Goal: Task Accomplishment & Management: Manage account settings

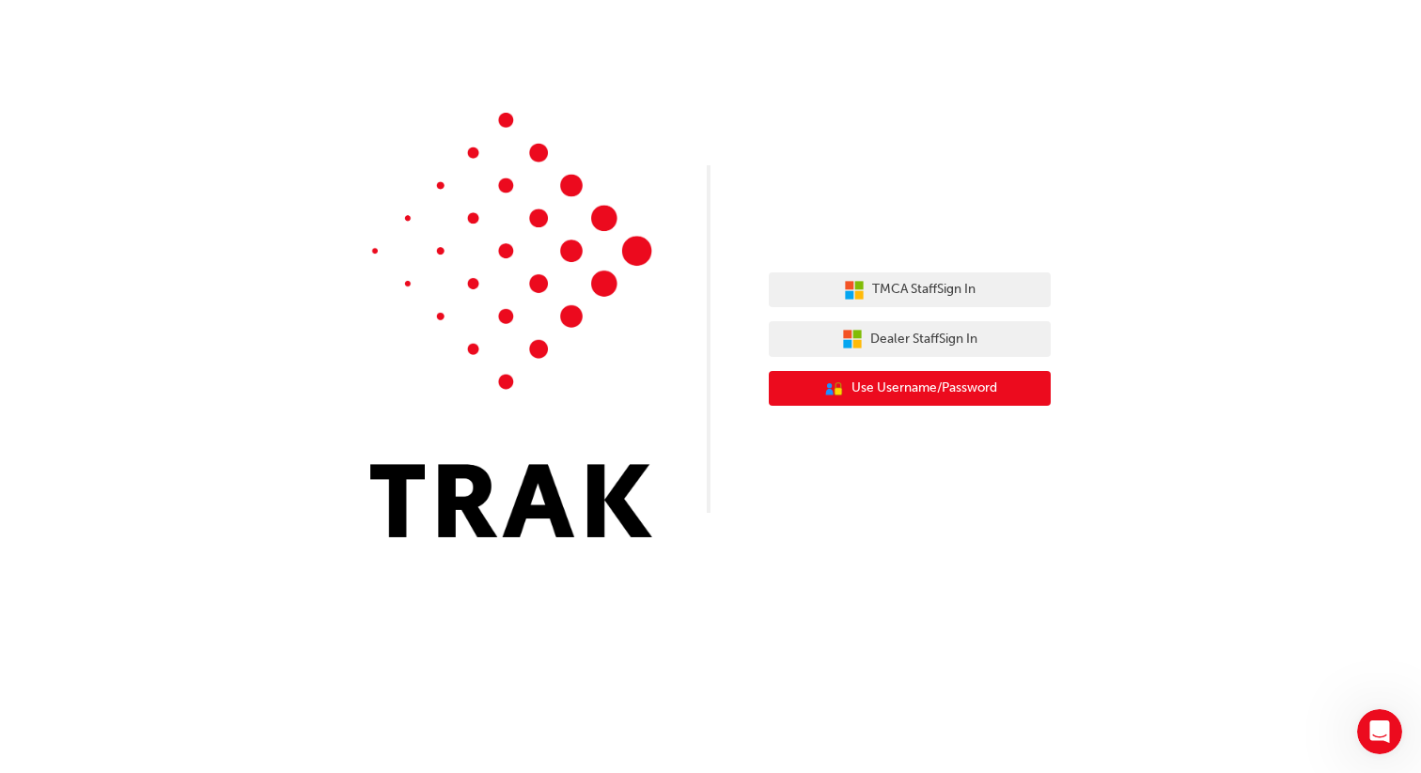
click at [674, 376] on button "User Authentication Icon - Blue Person, Gold Lock Use Username/Password" at bounding box center [910, 389] width 282 height 36
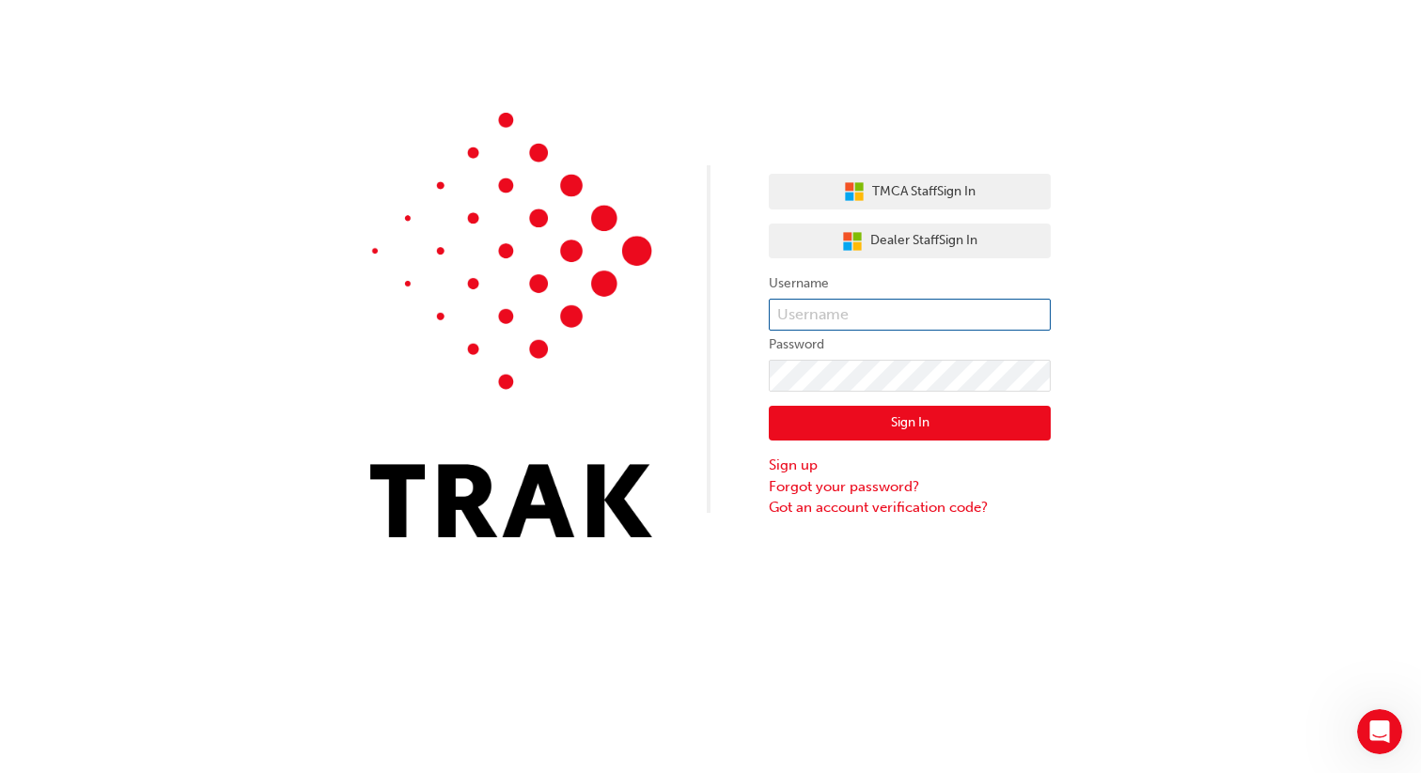
click at [674, 313] on input "text" at bounding box center [910, 315] width 282 height 32
type input "bf.rocio.jabardo"
click at [674, 429] on button "Sign In" at bounding box center [910, 424] width 282 height 36
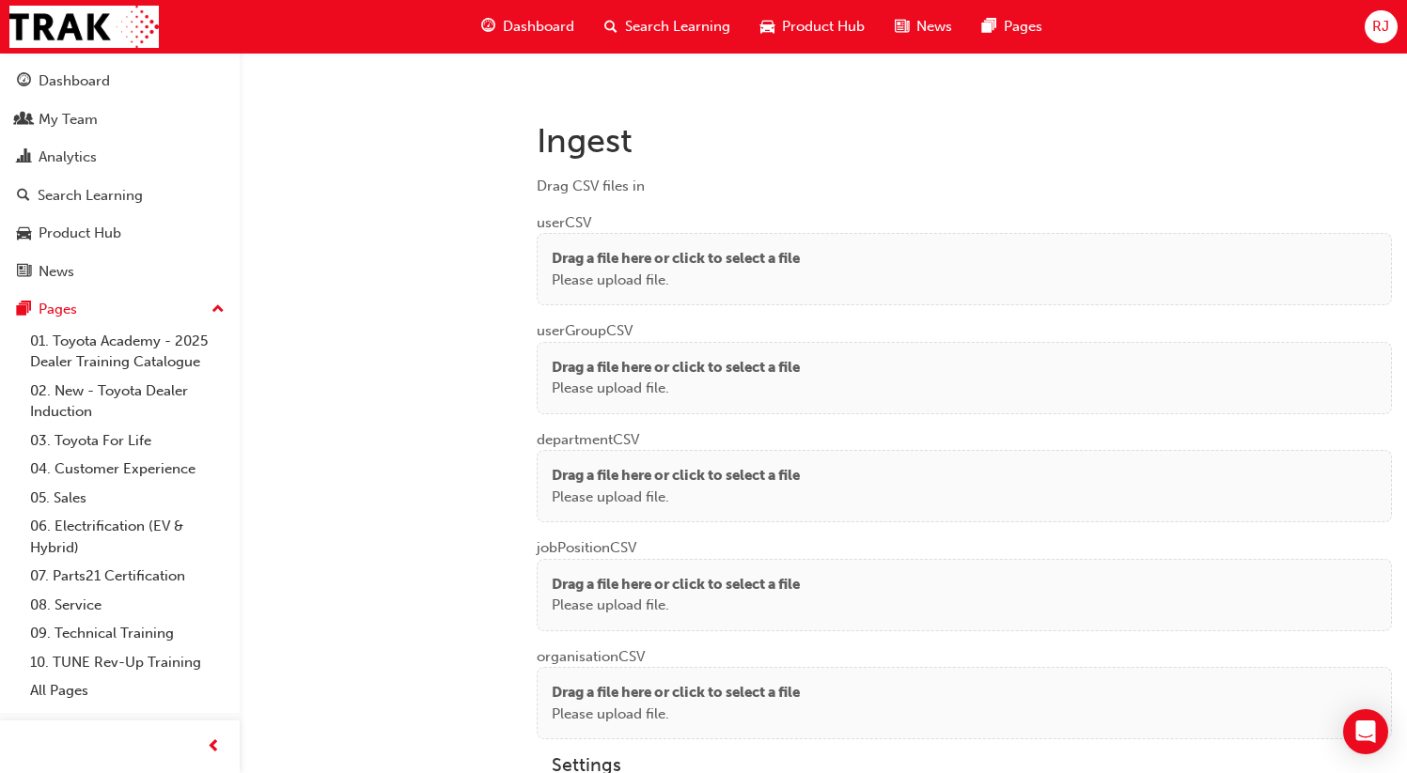
scroll to position [1432, 0]
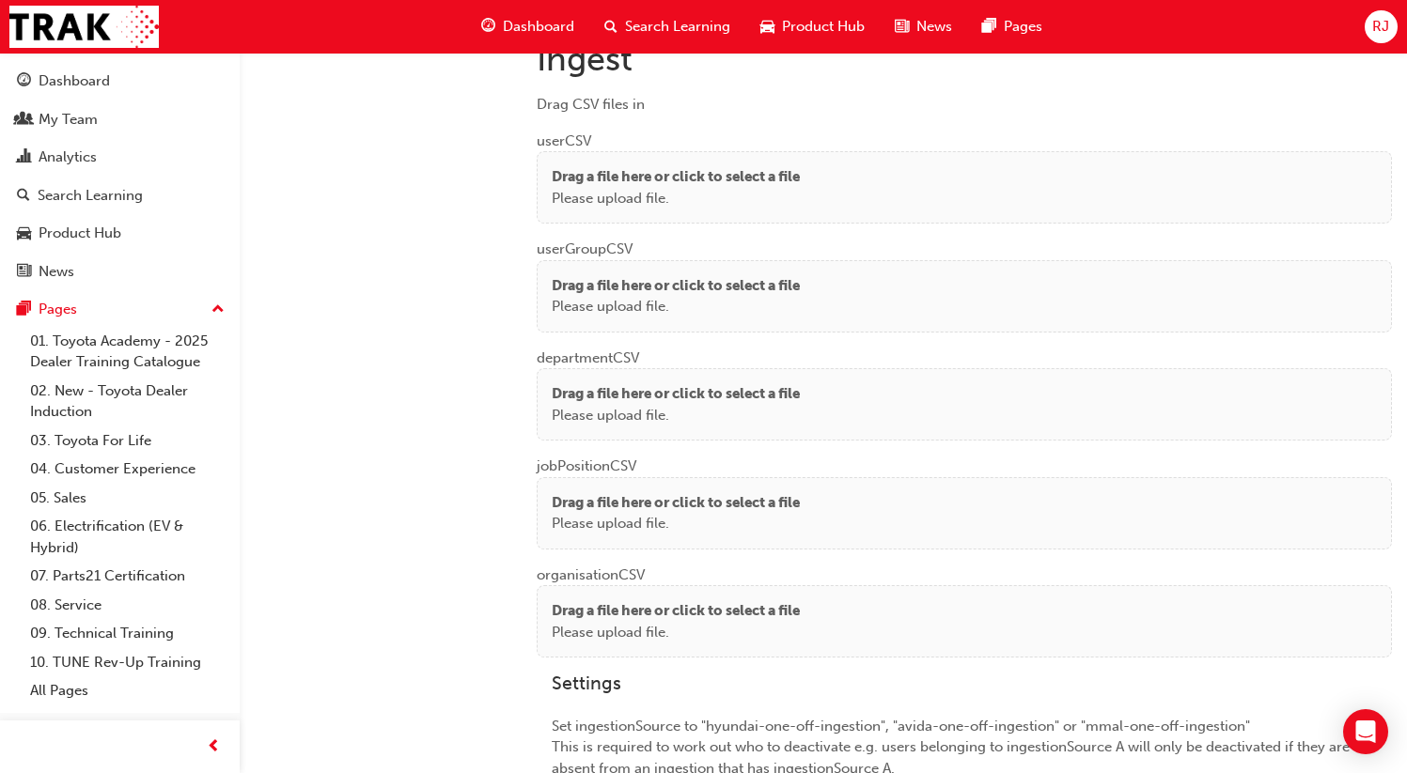
click at [663, 188] on p "Please upload file." at bounding box center [676, 199] width 248 height 22
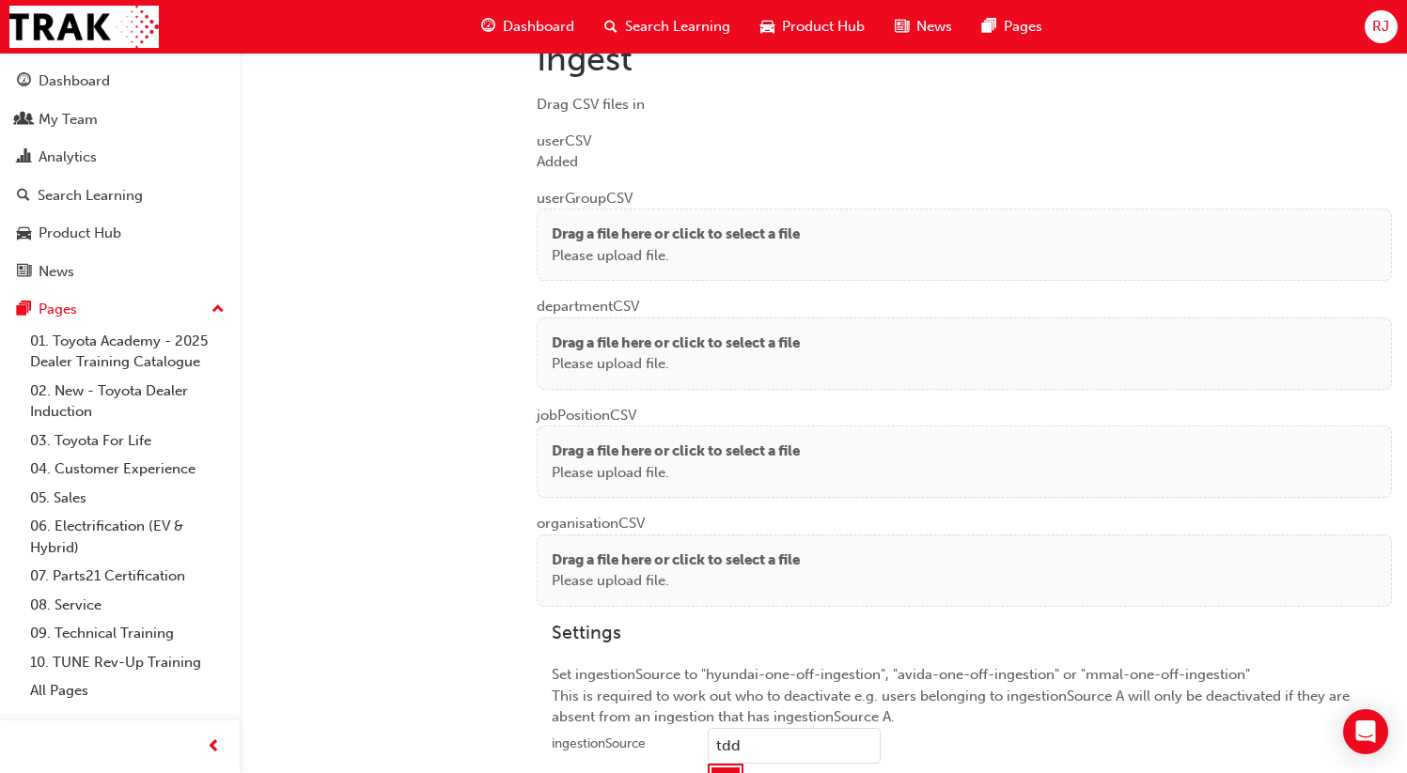
click at [679, 245] on p "Please upload file." at bounding box center [676, 256] width 248 height 22
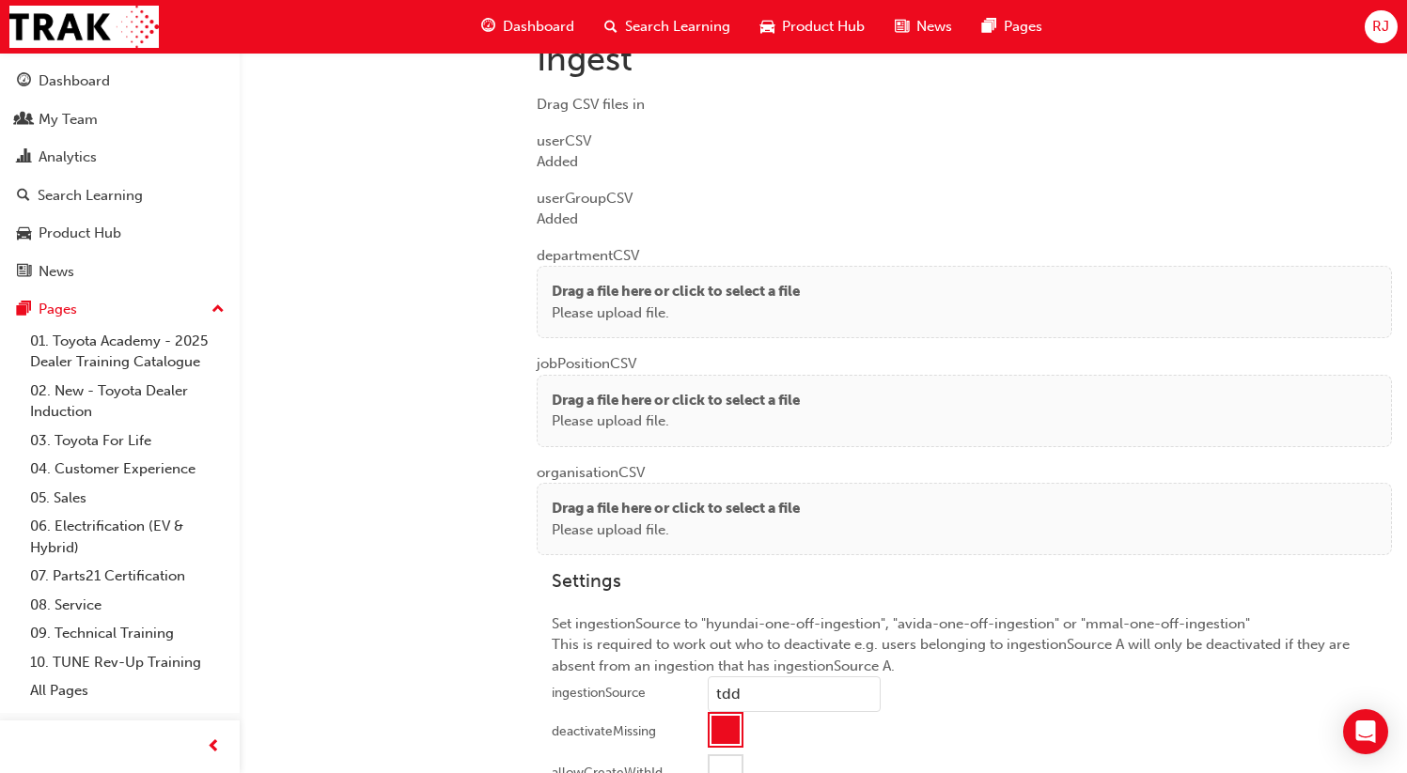
click at [561, 303] on p "Please upload file." at bounding box center [676, 314] width 248 height 22
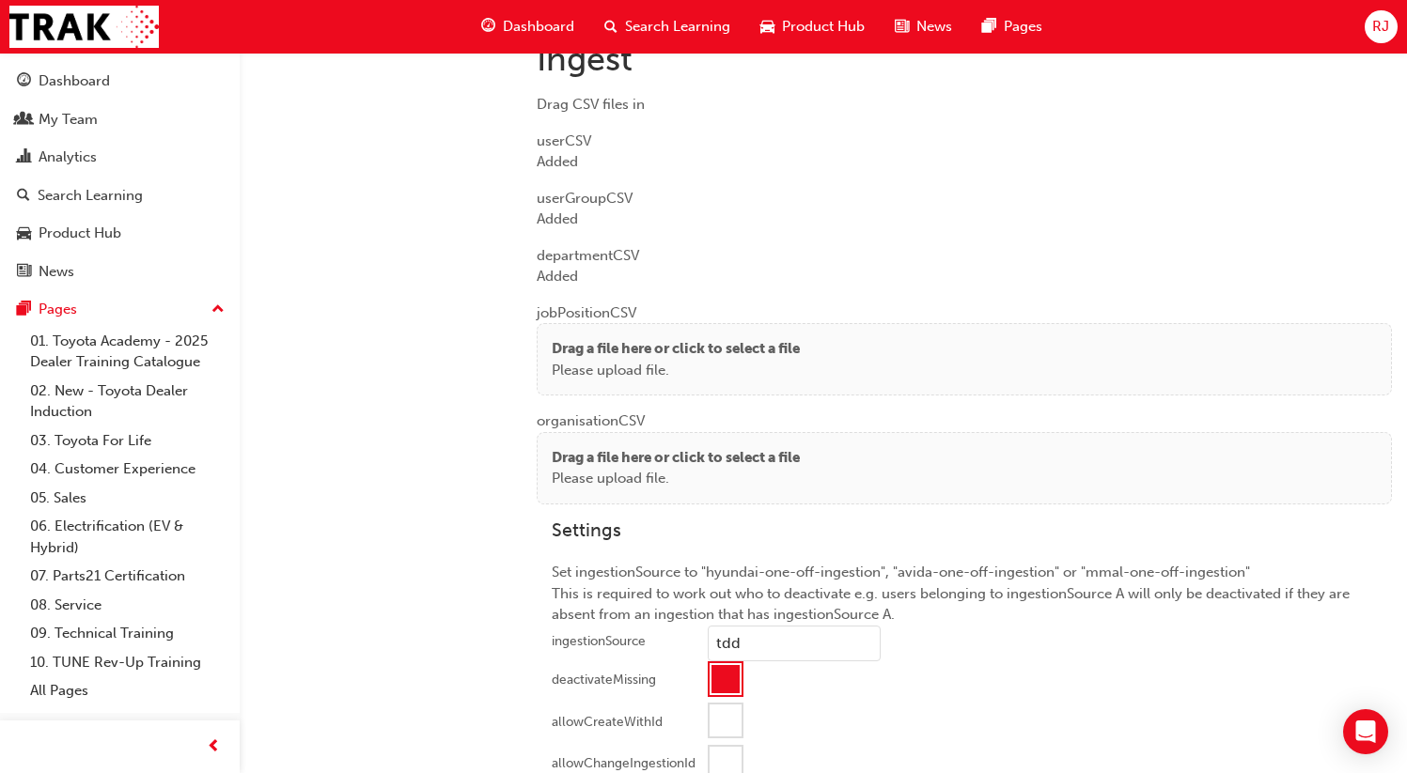
click at [596, 360] on p "Please upload file." at bounding box center [676, 371] width 248 height 22
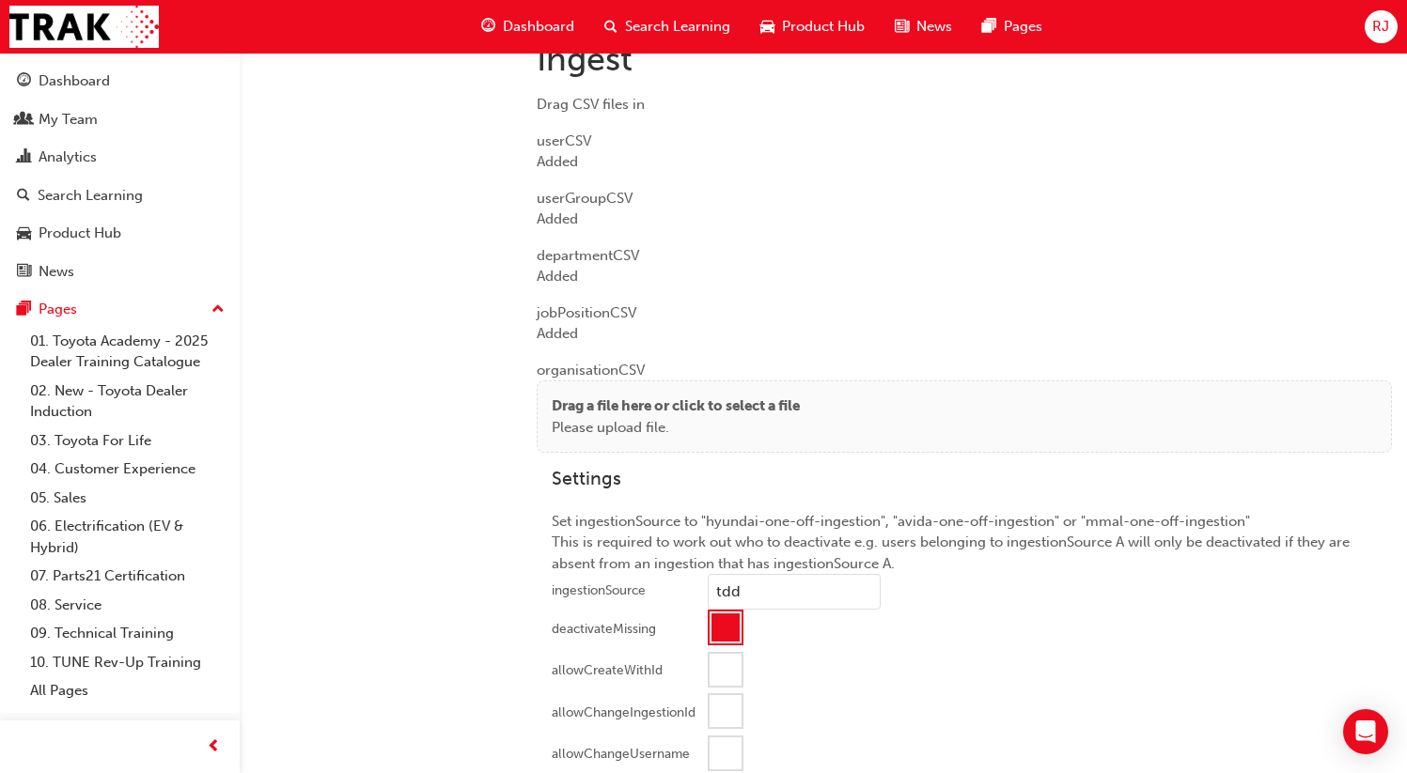
click at [544, 402] on div "Drag a file here or click to select a file Please upload file." at bounding box center [964, 417] width 855 height 72
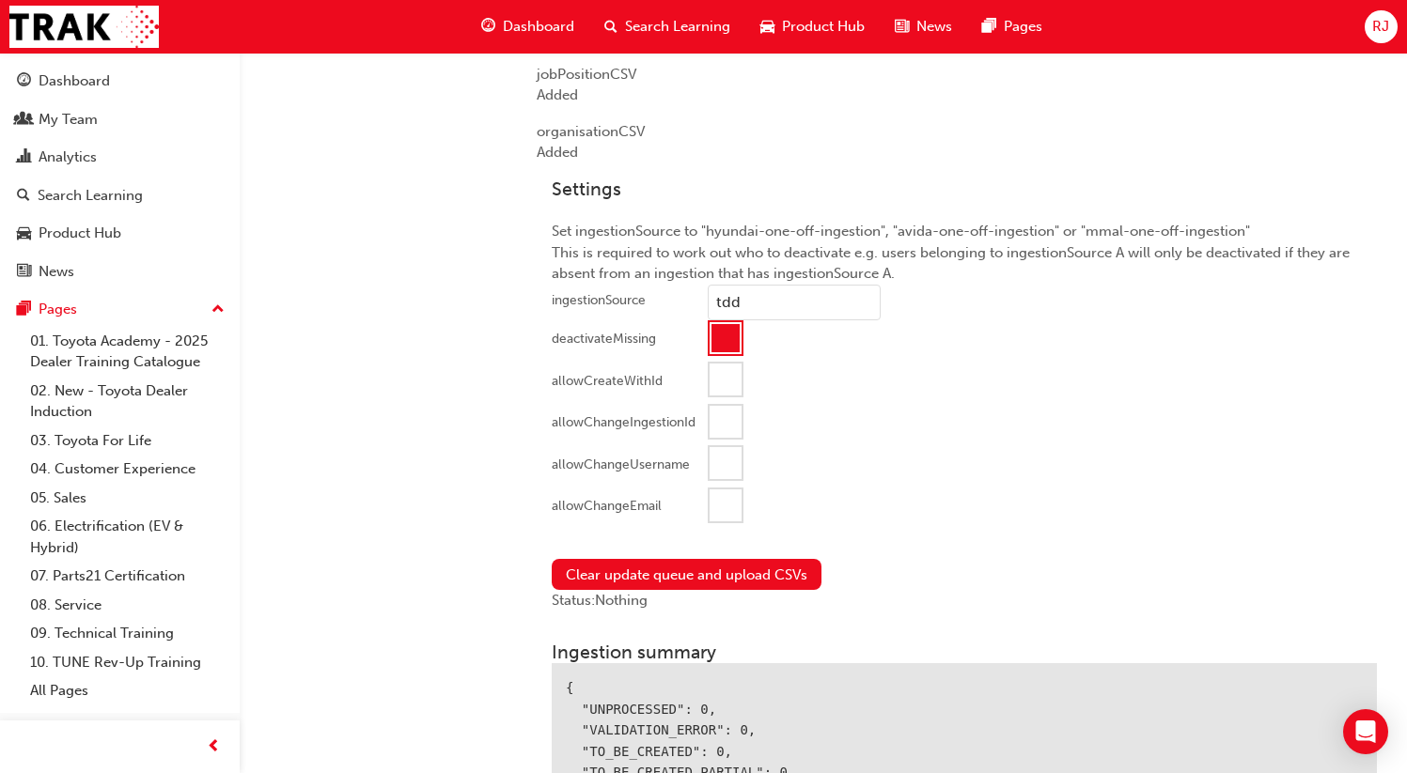
scroll to position [1843, 0]
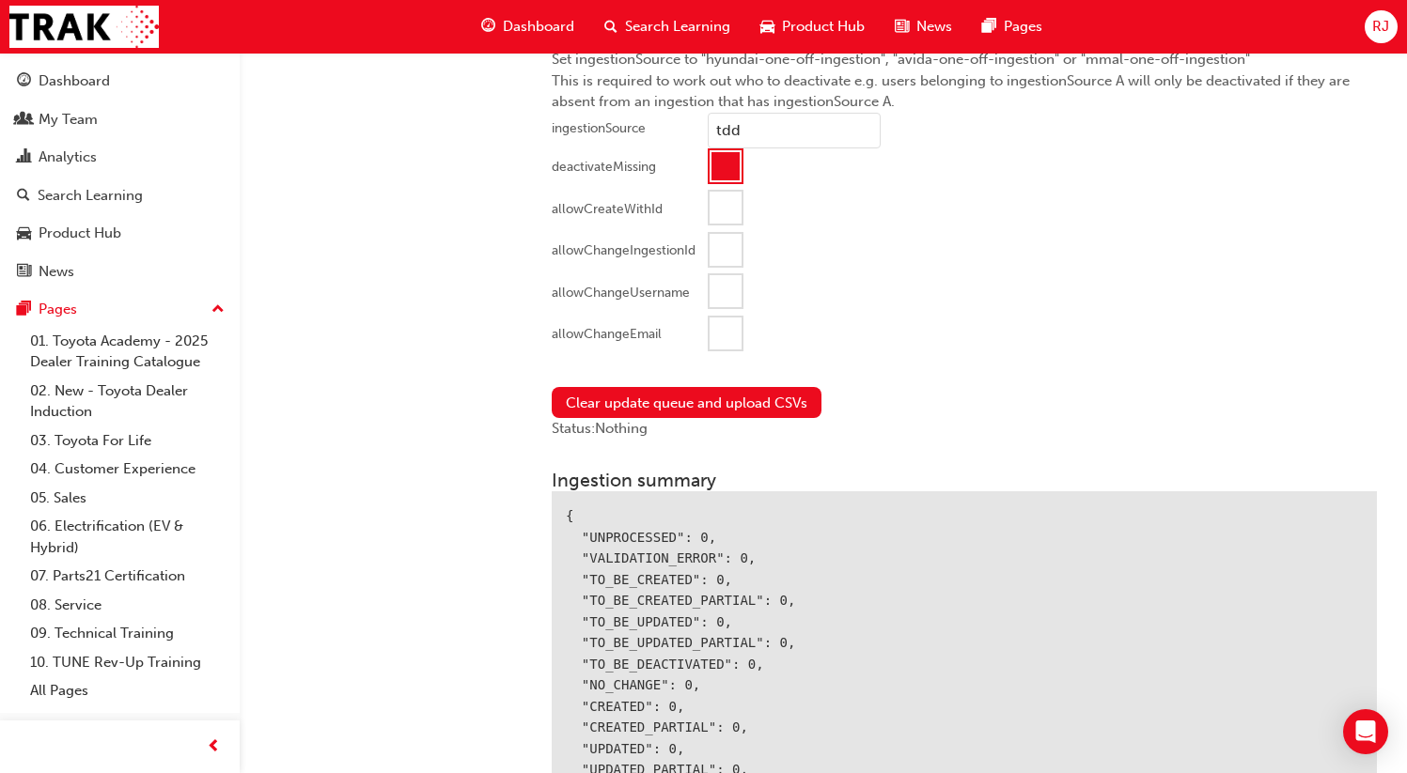
click at [725, 327] on div at bounding box center [725, 334] width 32 height 32
click at [700, 392] on button "Clear update queue and upload CSVs" at bounding box center [687, 402] width 270 height 31
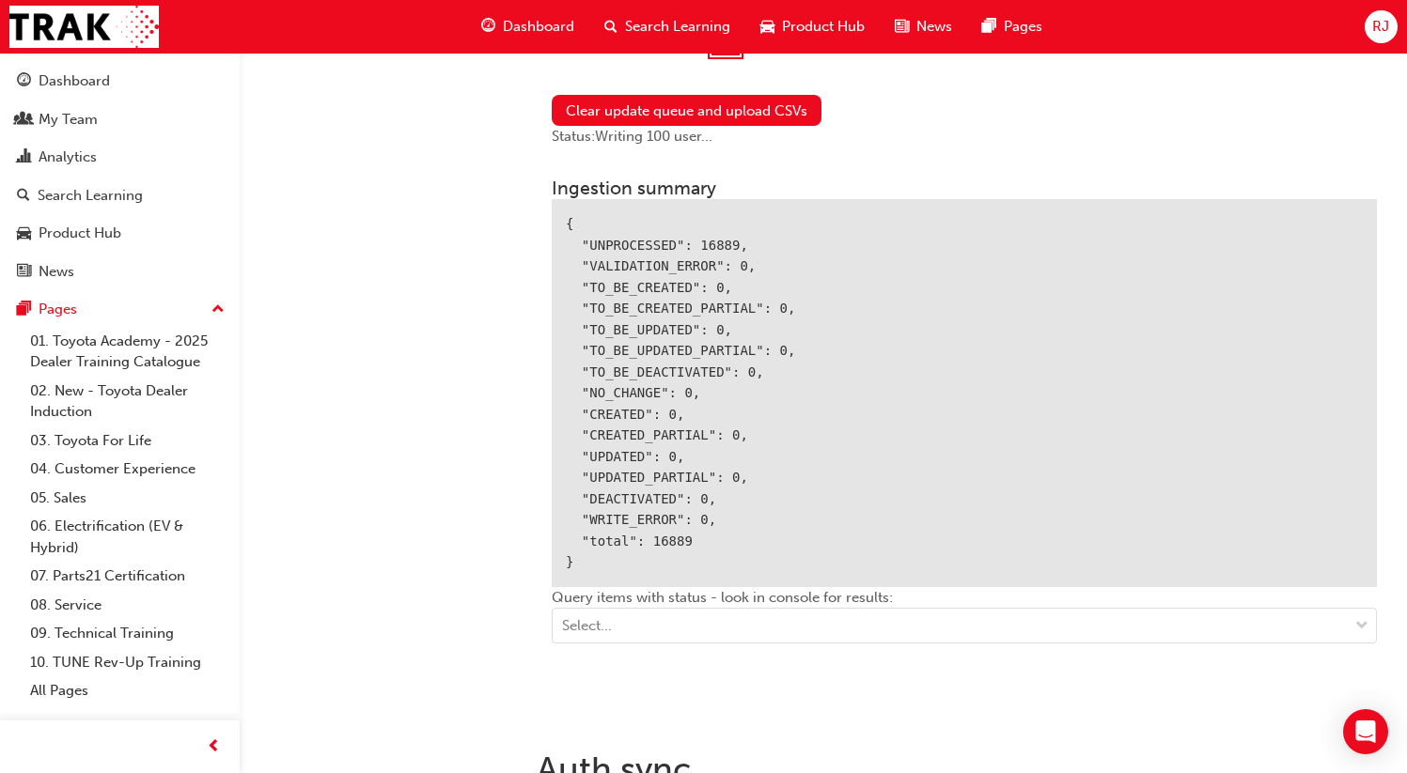
scroll to position [2172, 0]
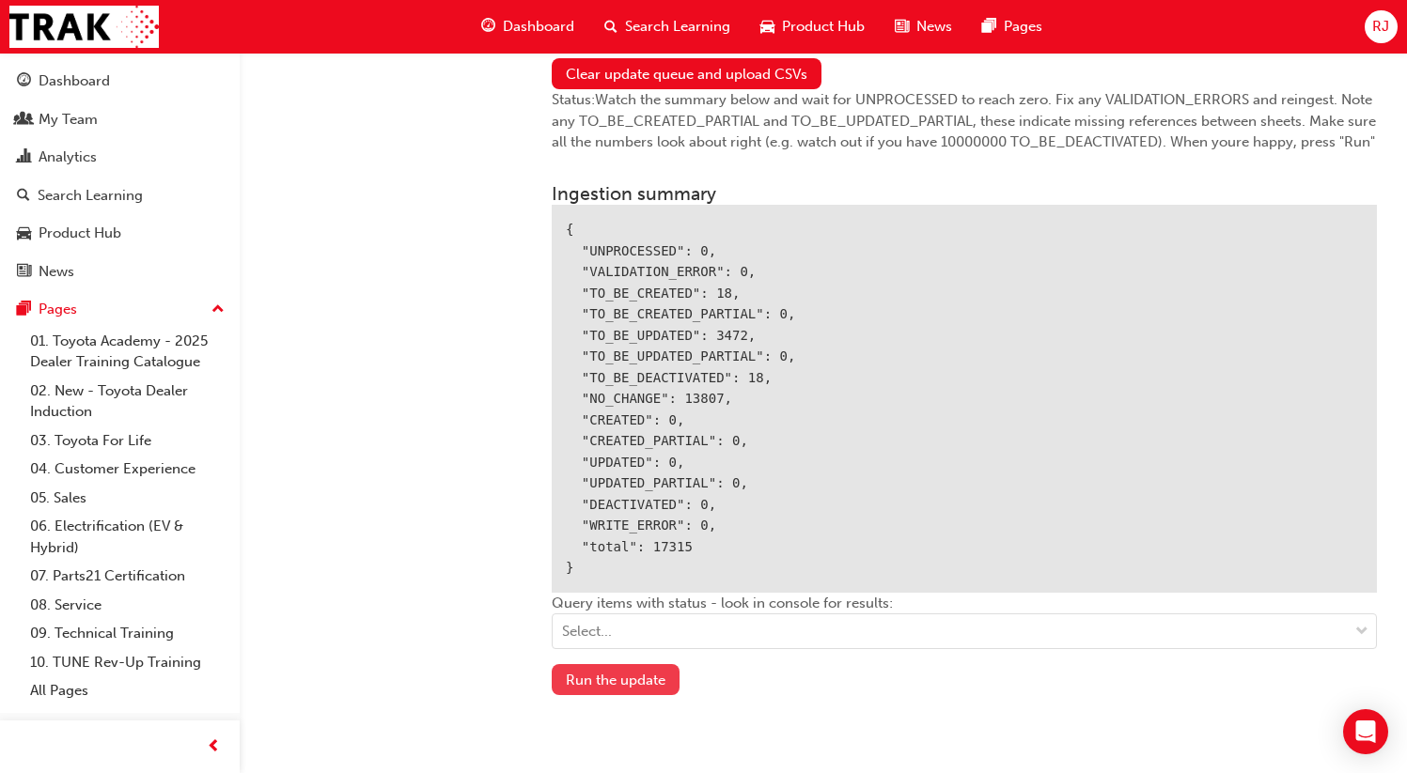
click at [608, 681] on button "Run the update" at bounding box center [616, 679] width 128 height 31
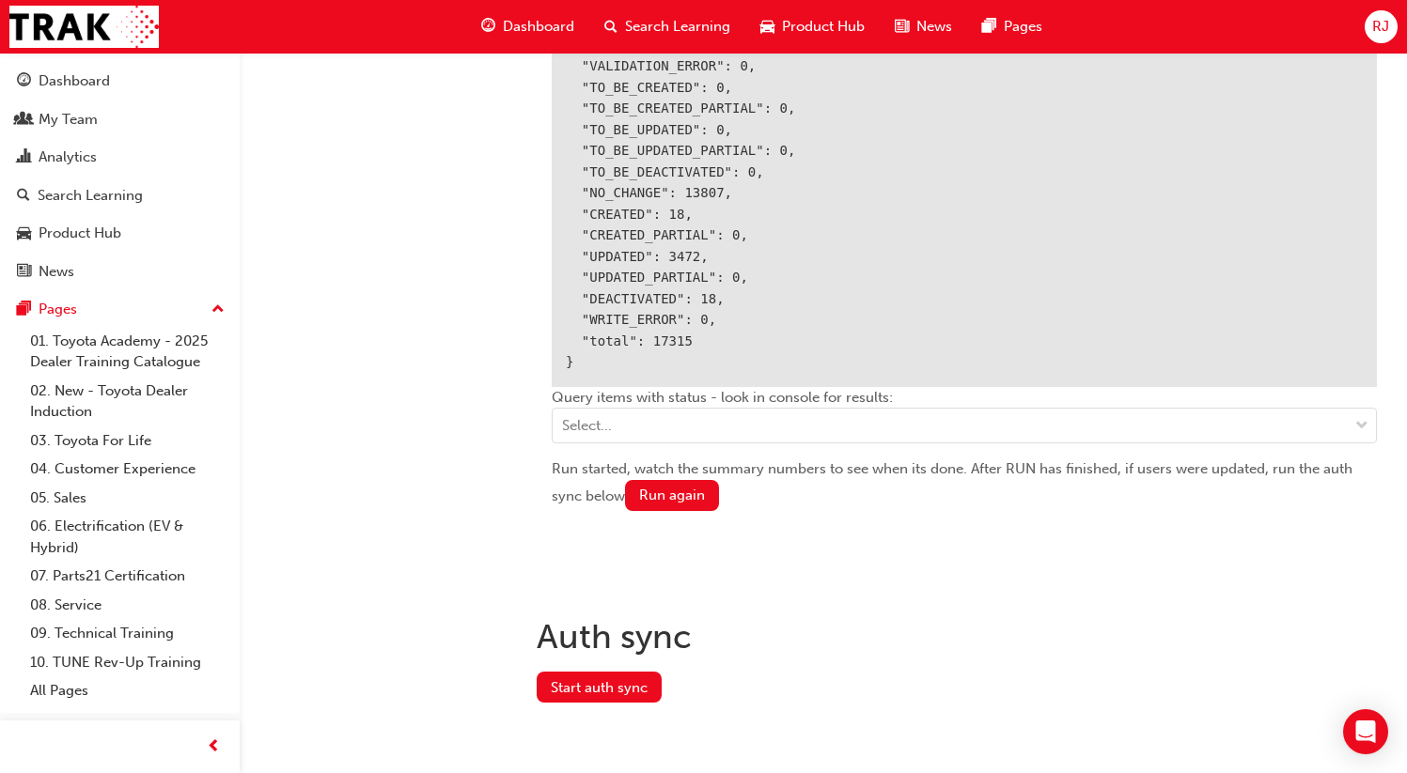
scroll to position [2378, 0]
click at [549, 688] on button "Start auth sync" at bounding box center [599, 687] width 125 height 31
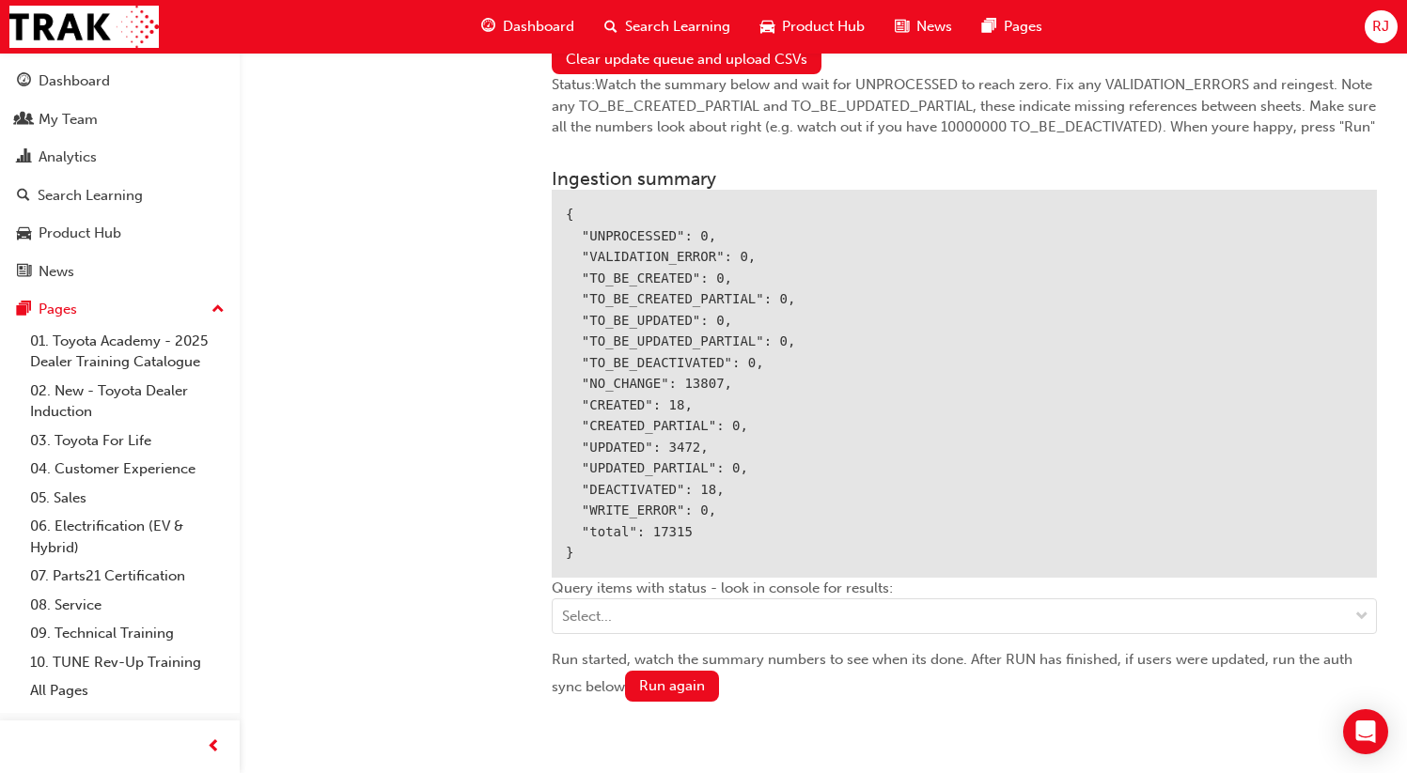
scroll to position [2180, 0]
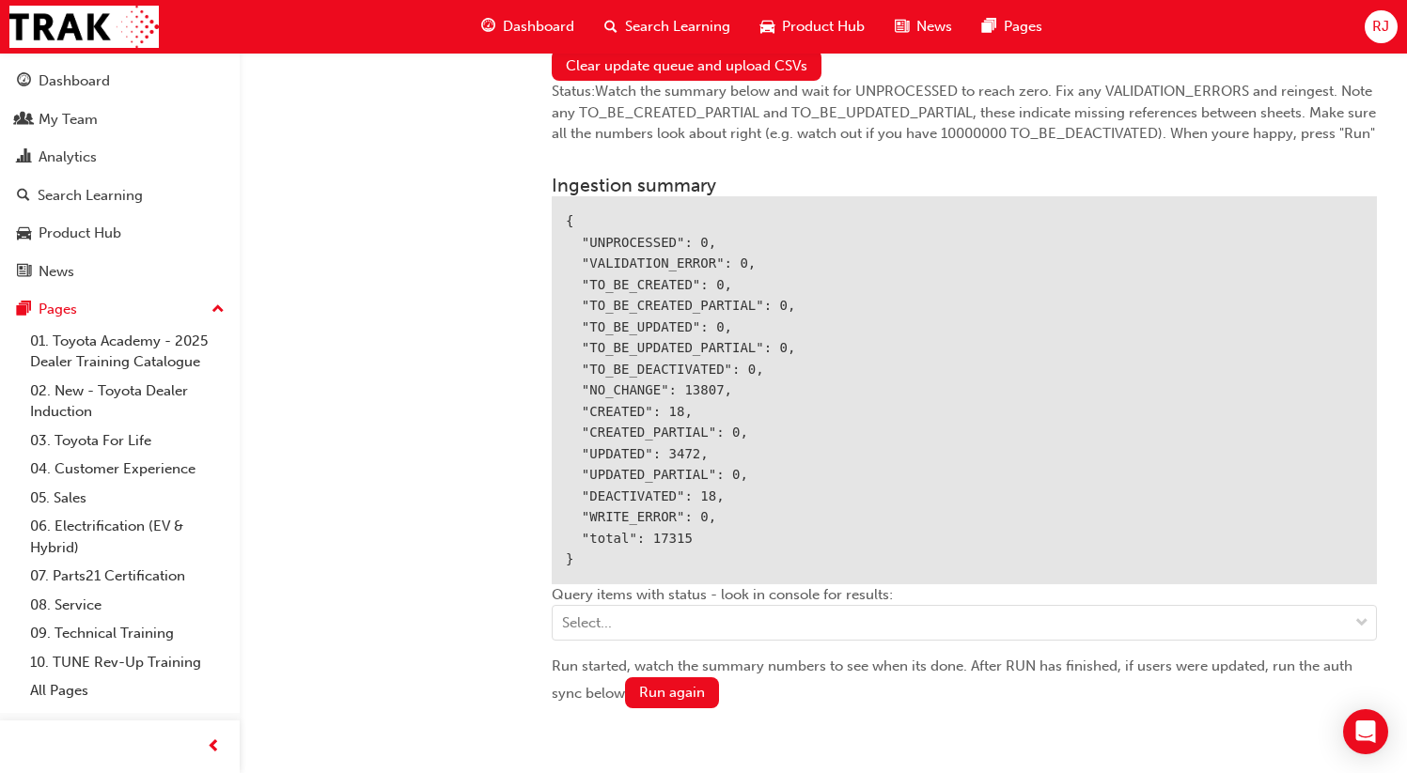
click at [1404, 27] on div "Dashboard Search Learning Product Hub News Pages RJ" at bounding box center [703, 27] width 1407 height 54
click at [1395, 27] on div "RJ" at bounding box center [1380, 26] width 33 height 33
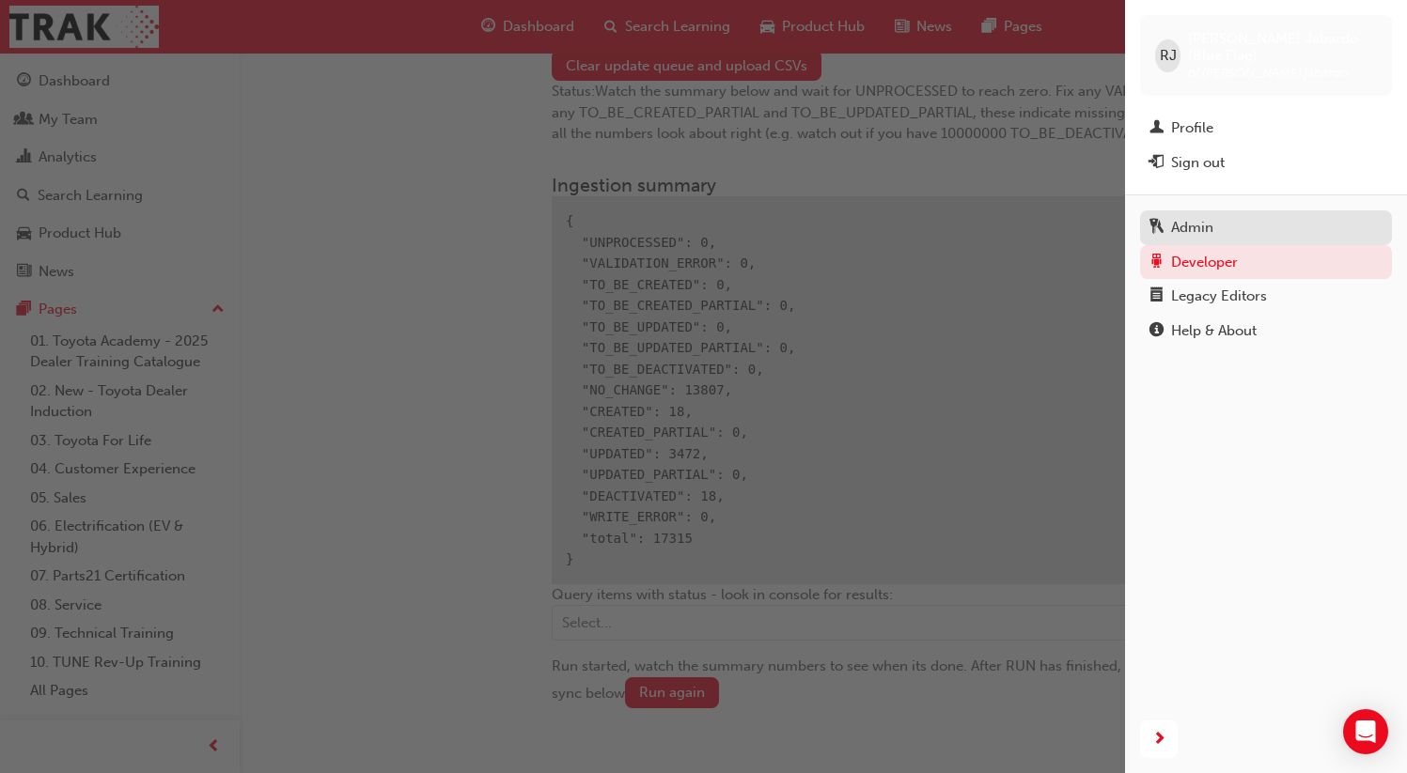
click at [1192, 217] on div "Admin" at bounding box center [1192, 228] width 42 height 22
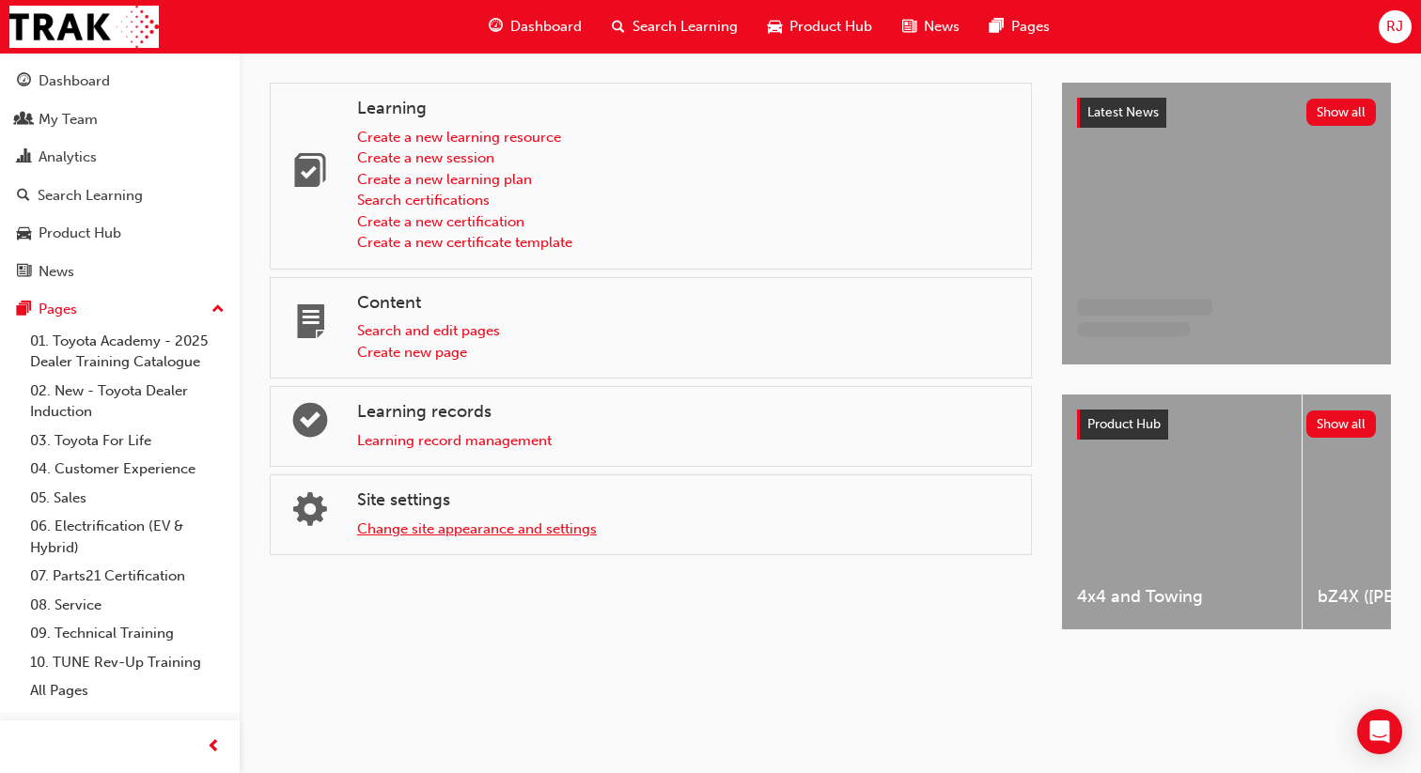
click at [454, 527] on link "Change site appearance and settings" at bounding box center [477, 529] width 240 height 17
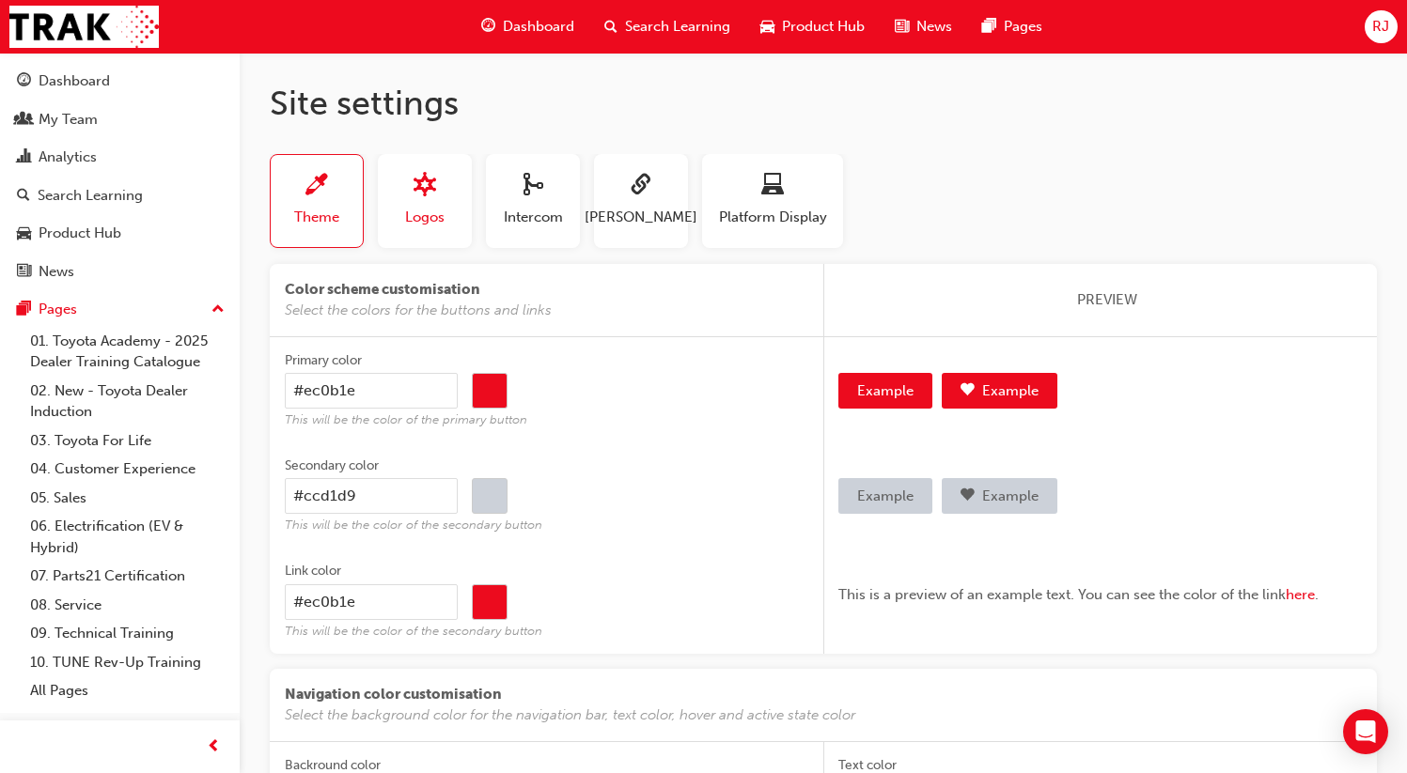
click at [416, 221] on span "Logos" at bounding box center [424, 218] width 39 height 22
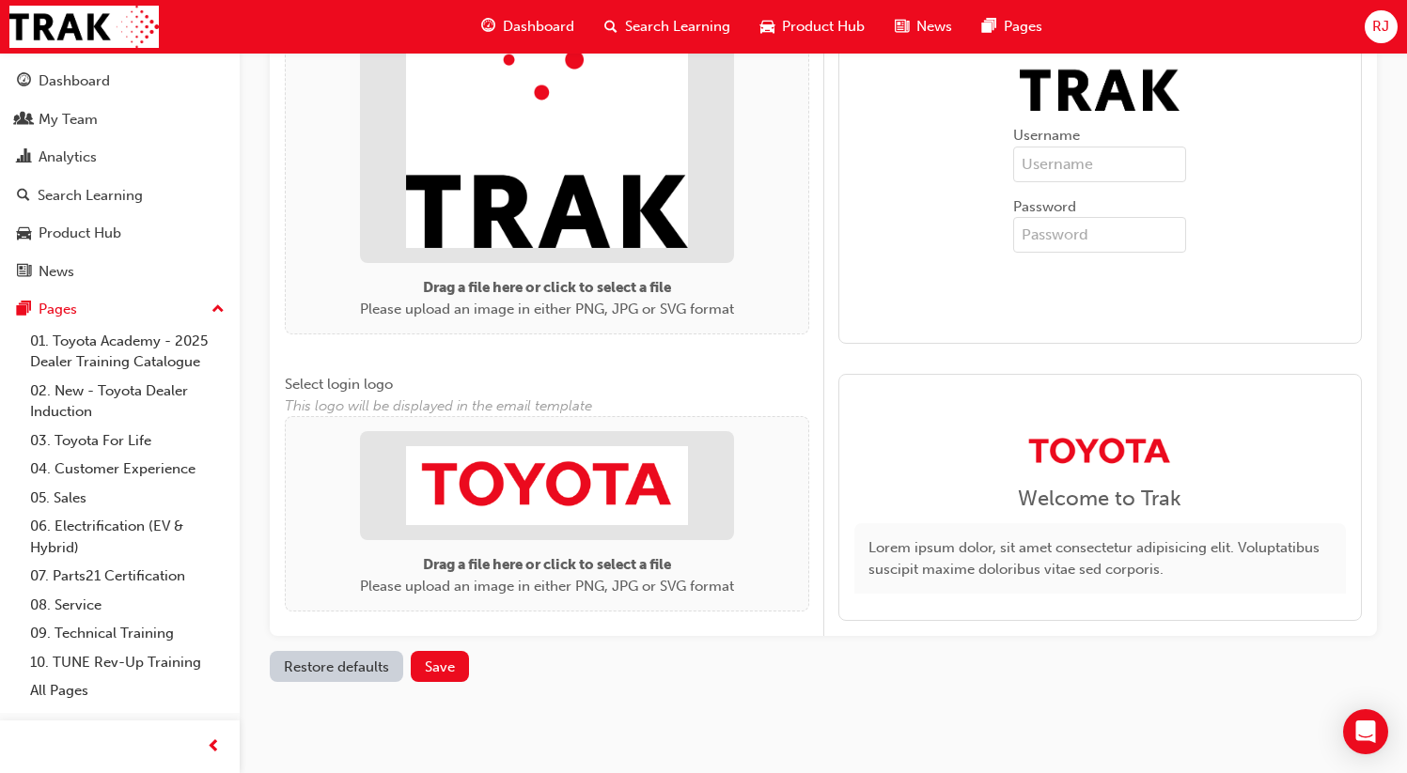
scroll to position [1072, 0]
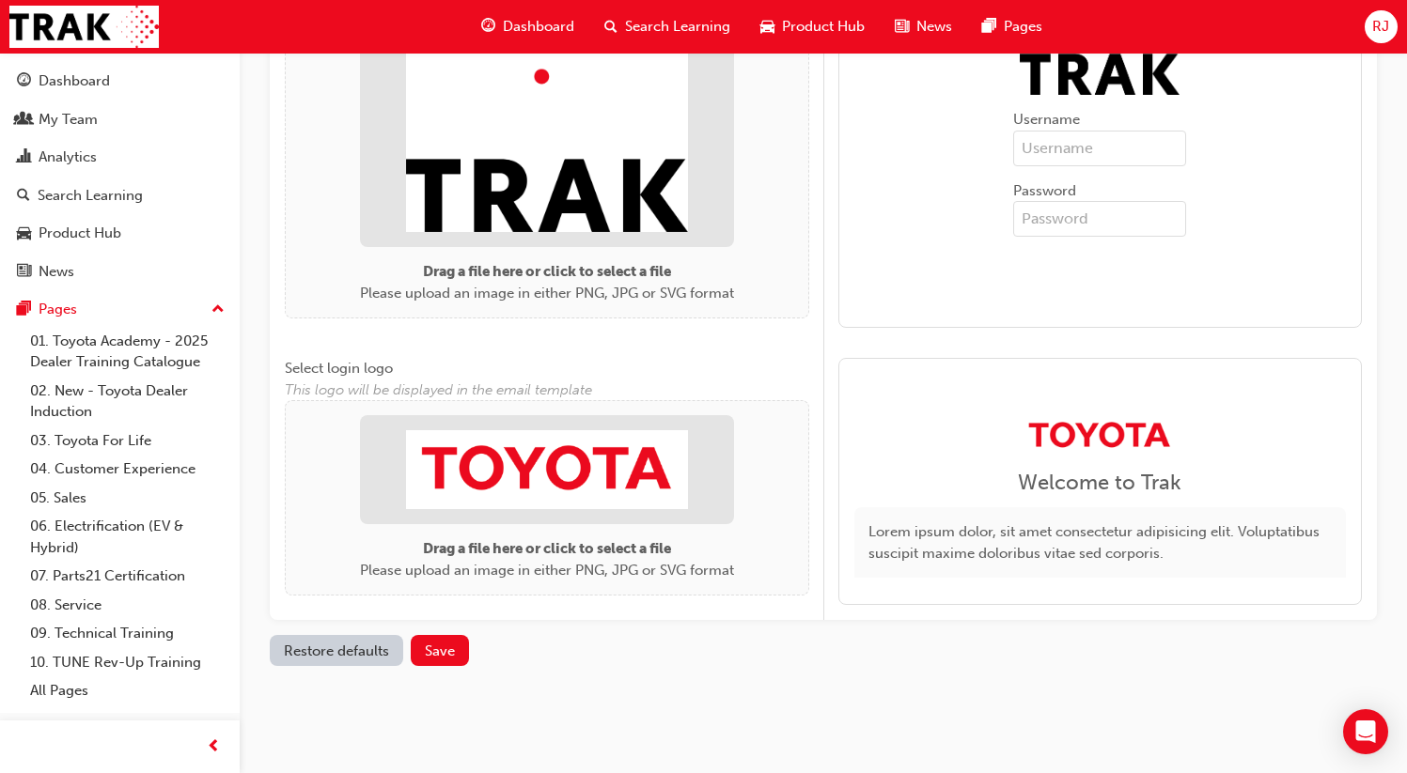
click at [534, 492] on img at bounding box center [547, 469] width 282 height 79
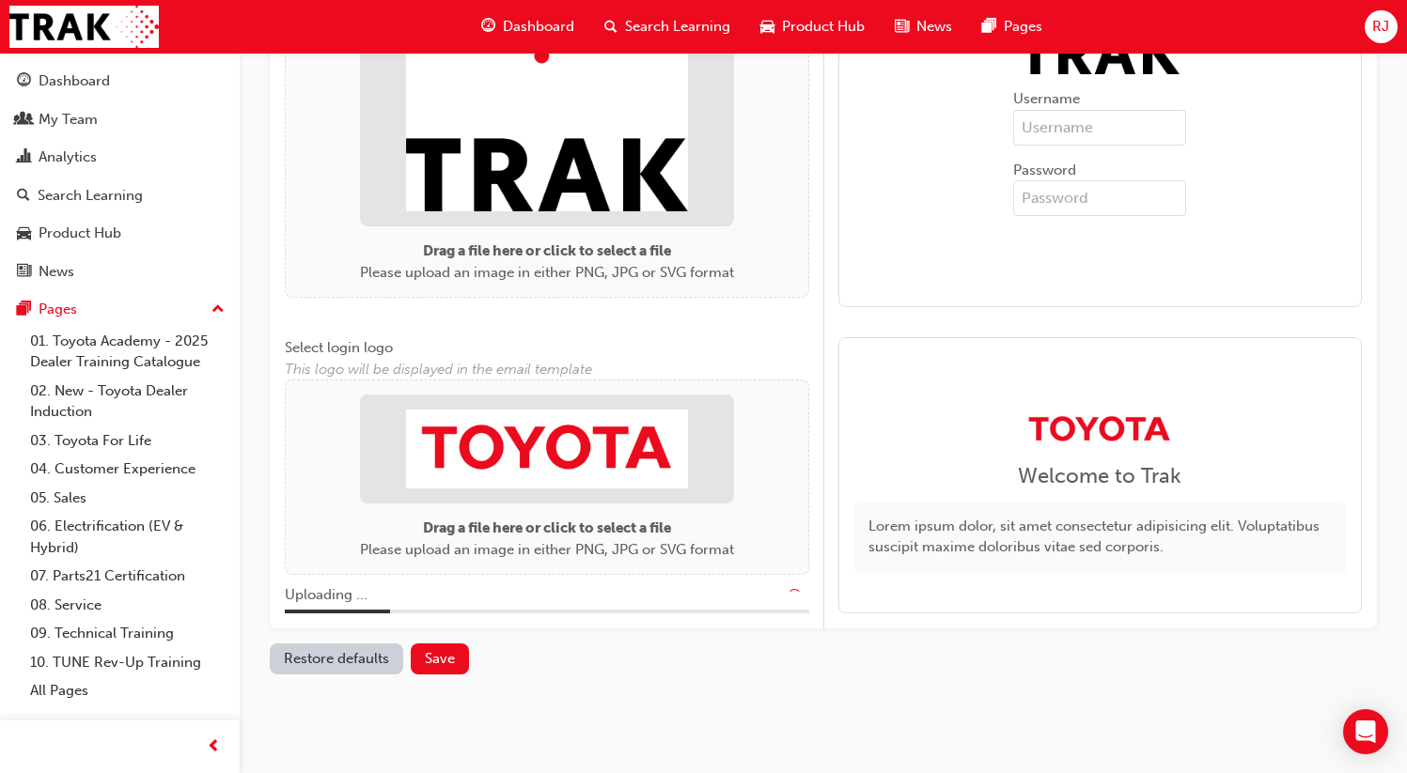
scroll to position [1100, 0]
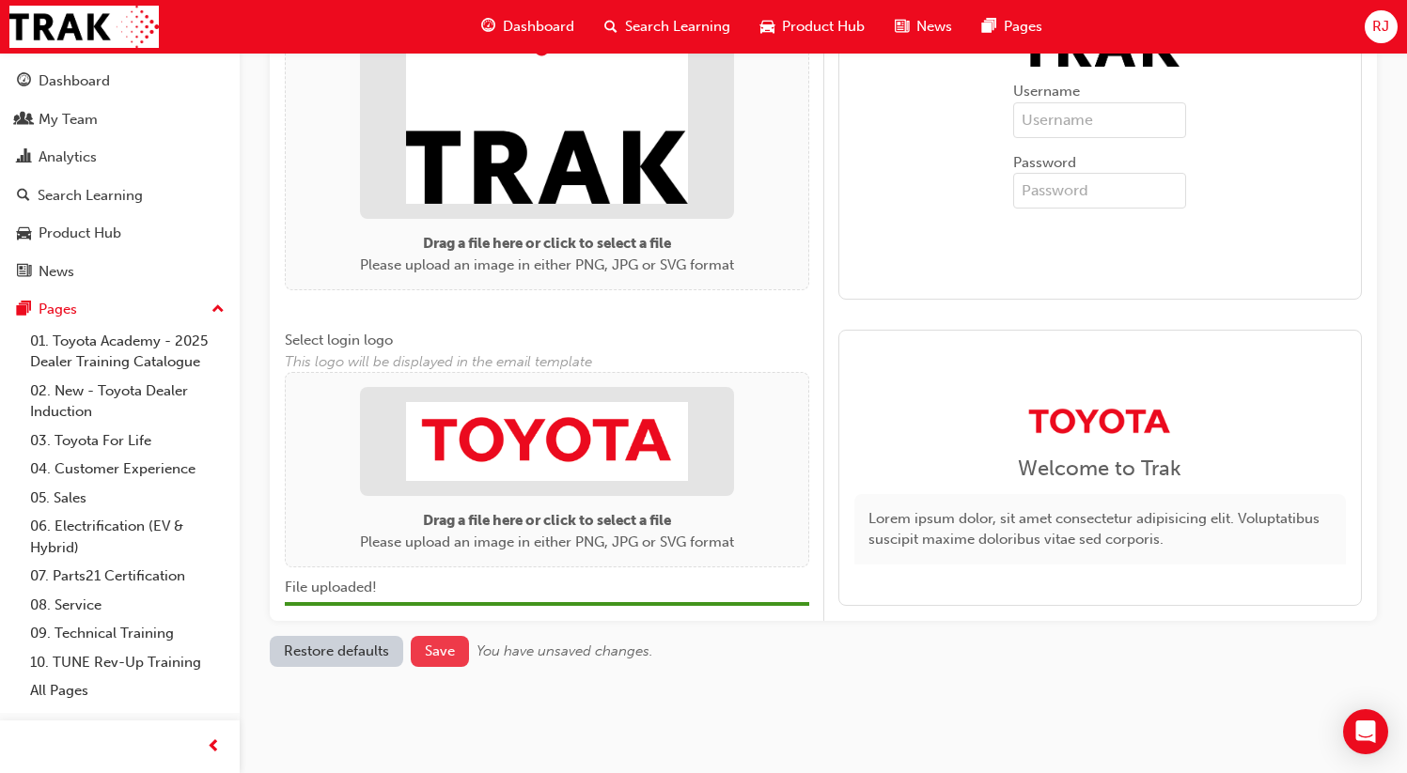
click at [450, 648] on span "Save" at bounding box center [440, 651] width 30 height 17
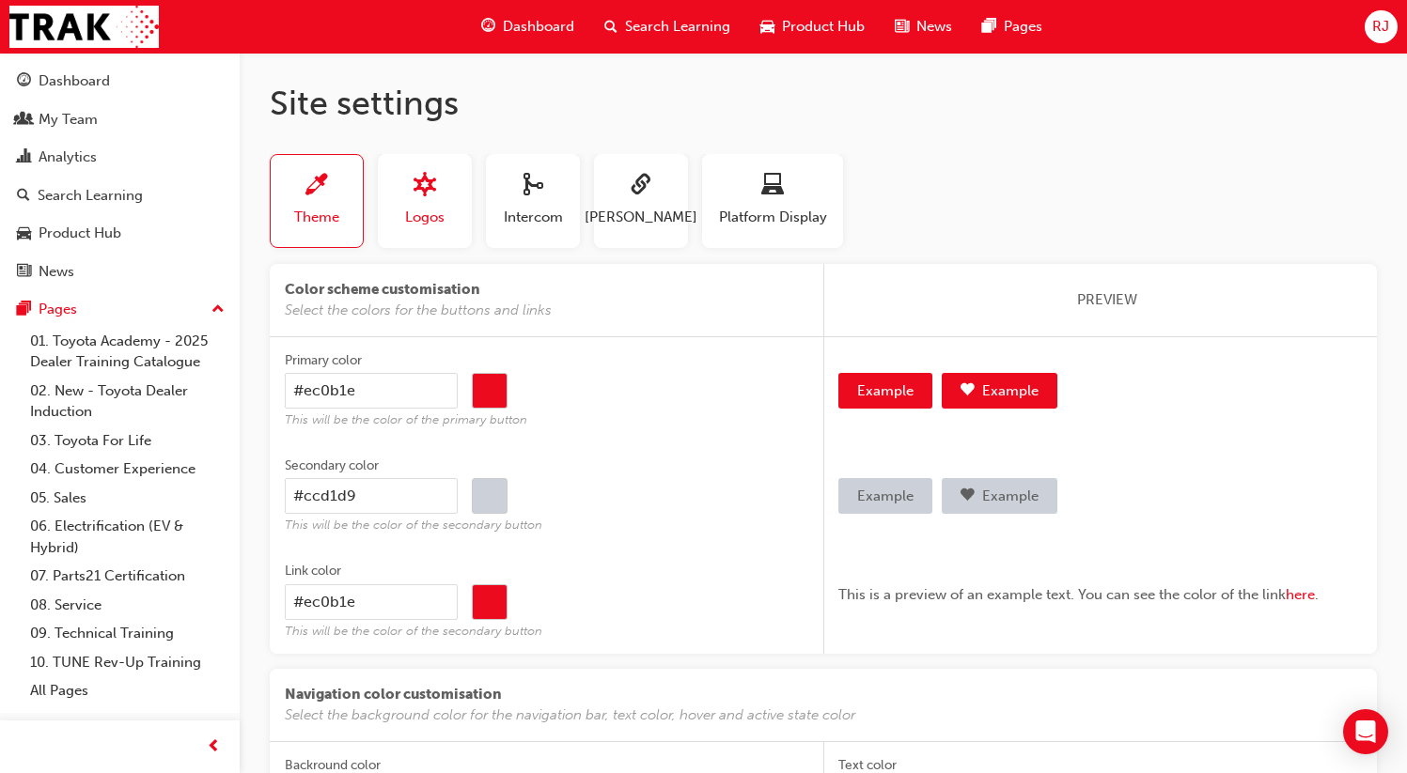
click at [425, 221] on span "Logos" at bounding box center [424, 218] width 39 height 22
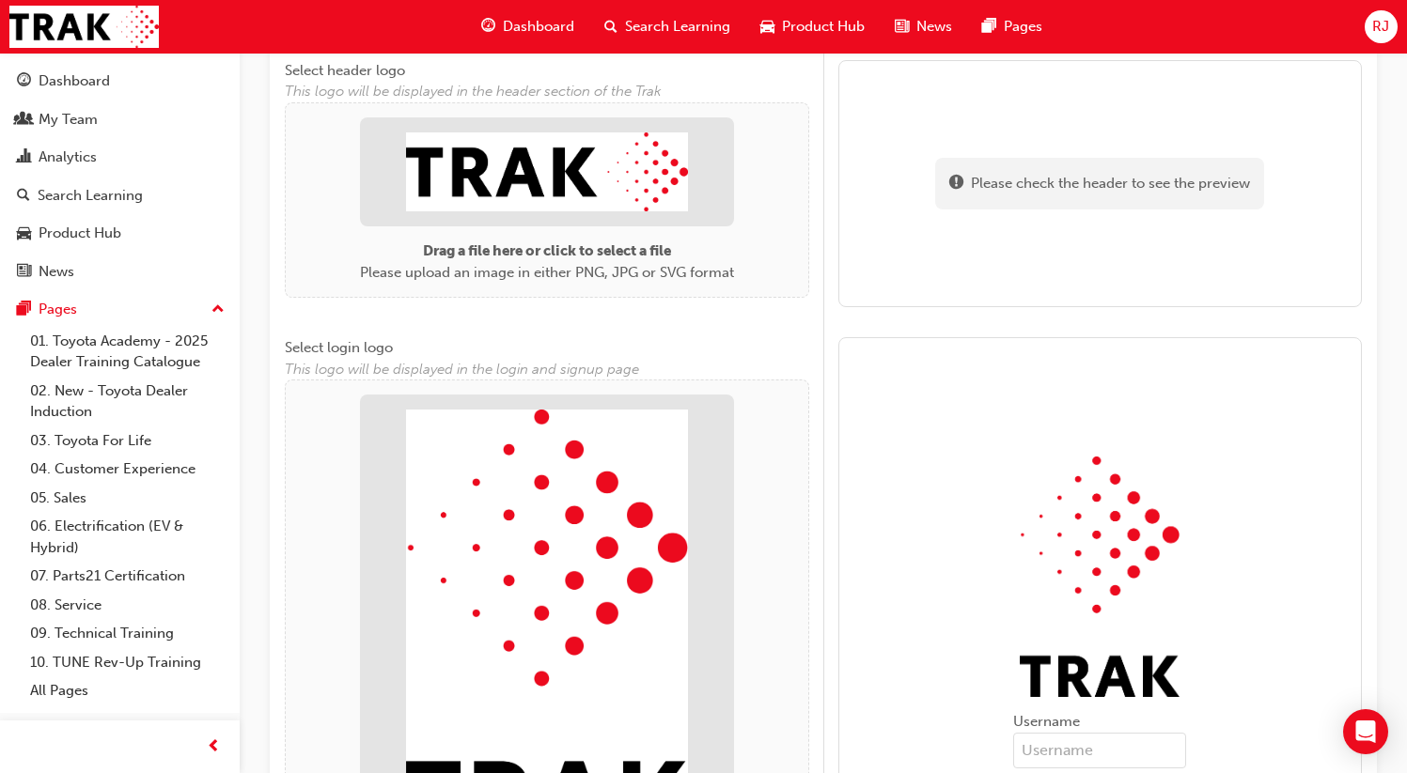
scroll to position [1073, 0]
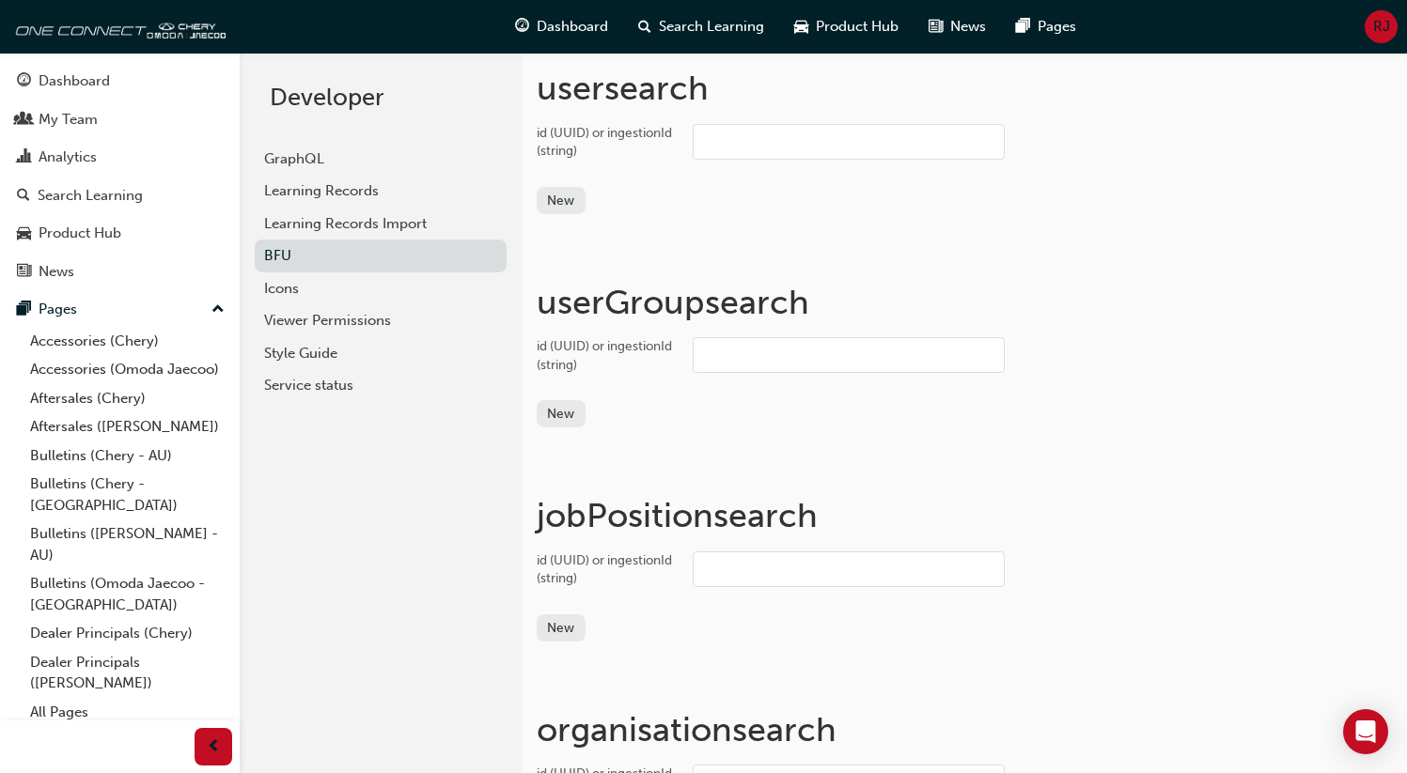
scroll to position [2092, 0]
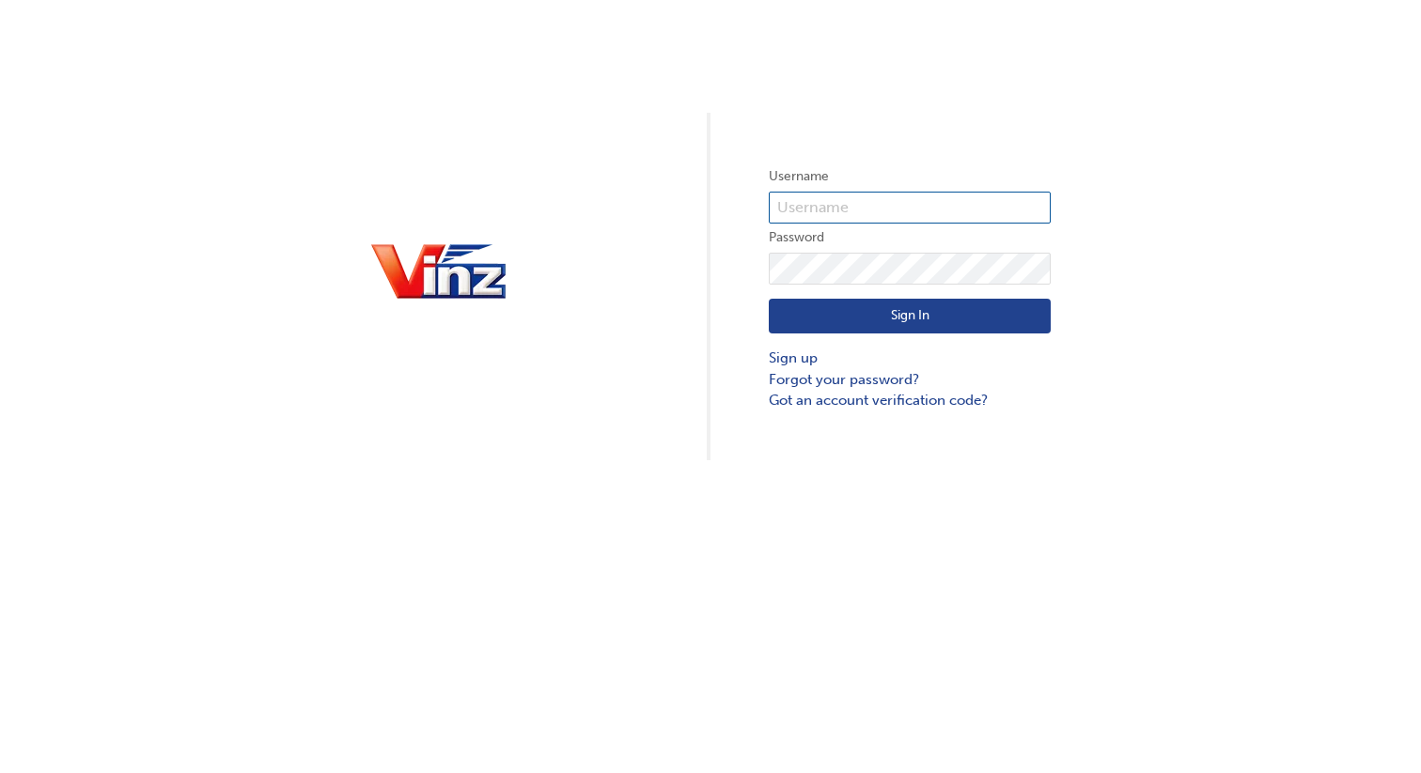
click at [924, 201] on input "text" at bounding box center [910, 208] width 282 height 32
type input "bf.[PERSON_NAME].jabardo"
click at [897, 314] on button "Sign In" at bounding box center [910, 317] width 282 height 36
